Goal: Information Seeking & Learning: Learn about a topic

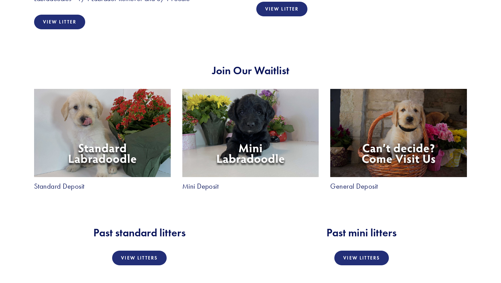
scroll to position [768, 0]
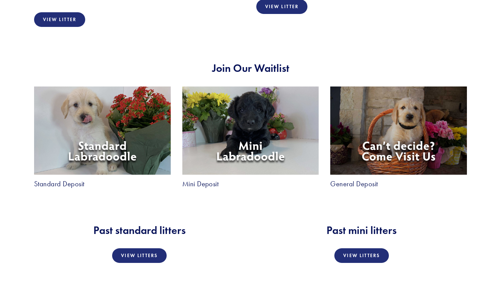
click at [130, 133] on img at bounding box center [102, 131] width 137 height 88
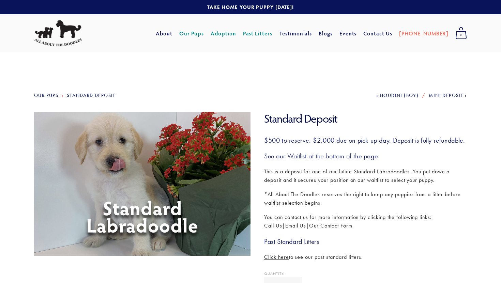
click at [236, 33] on link "Adoption" at bounding box center [224, 33] width 26 height 12
